Goal: Find specific page/section: Find specific page/section

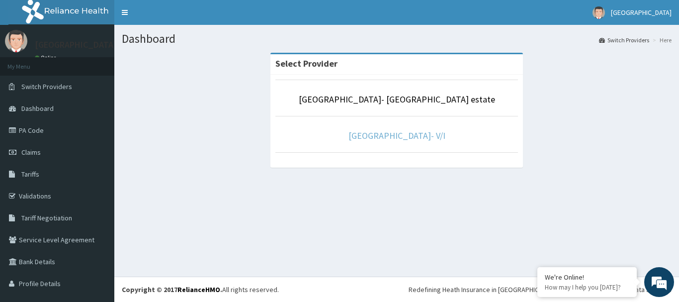
click at [387, 137] on link "[GEOGRAPHIC_DATA]- V/I" at bounding box center [396, 135] width 97 height 11
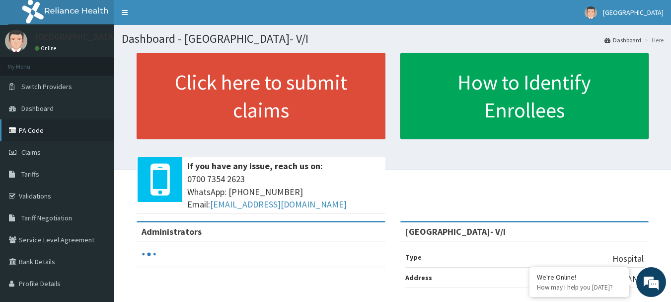
click at [26, 126] on link "PA Code" at bounding box center [57, 130] width 114 height 22
